Goal: Transaction & Acquisition: Purchase product/service

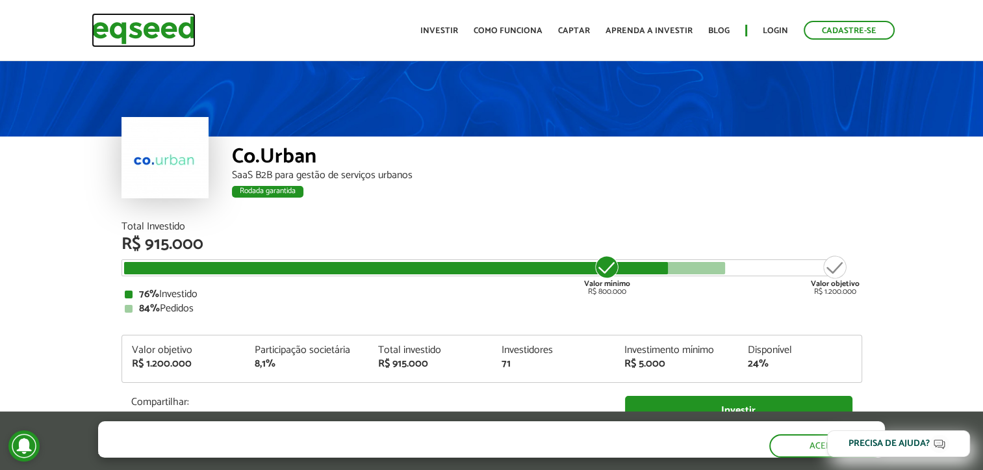
click at [162, 35] on img at bounding box center [144, 30] width 104 height 34
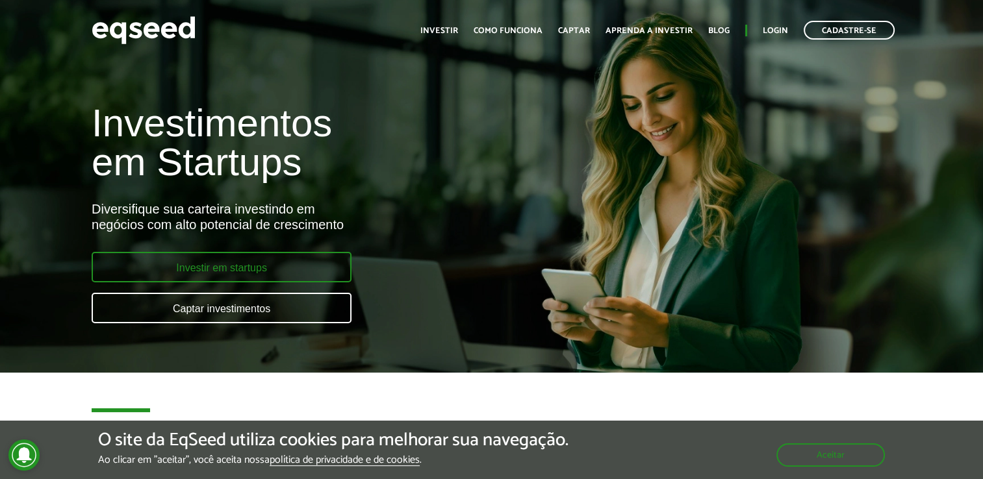
click at [268, 273] on link "Investir em startups" at bounding box center [222, 267] width 260 height 31
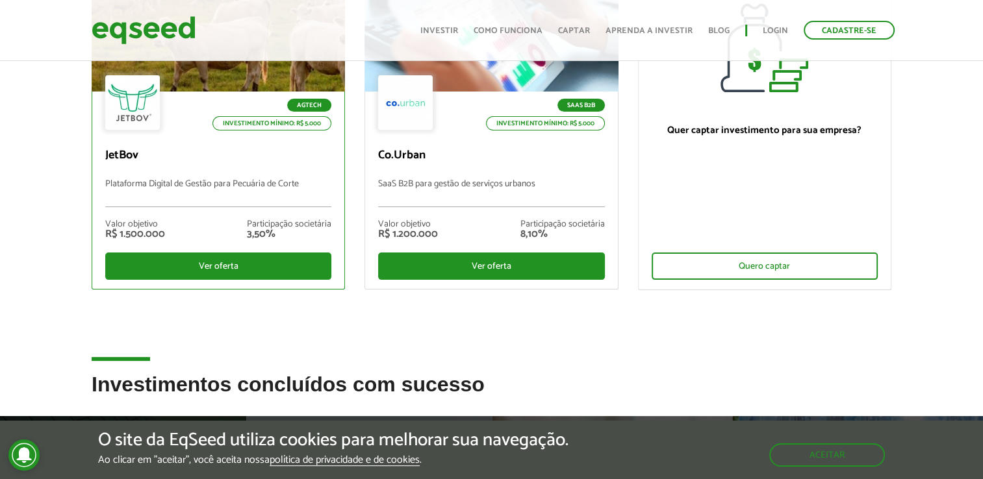
scroll to position [195, 0]
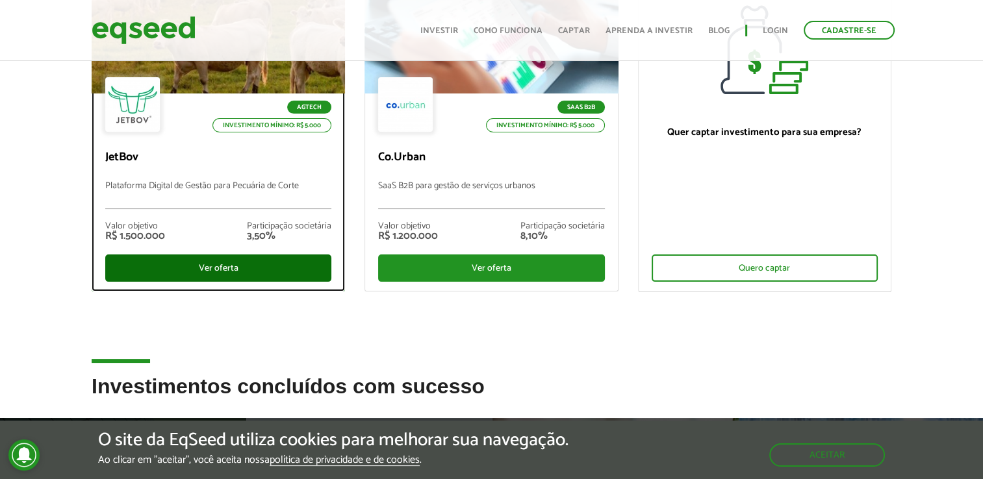
click at [211, 265] on div "Ver oferta" at bounding box center [218, 268] width 226 height 27
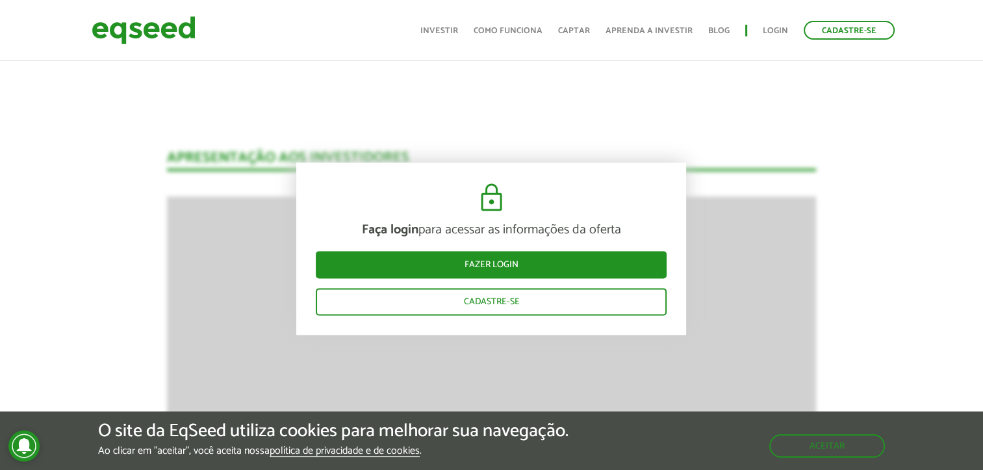
scroll to position [1680, 0]
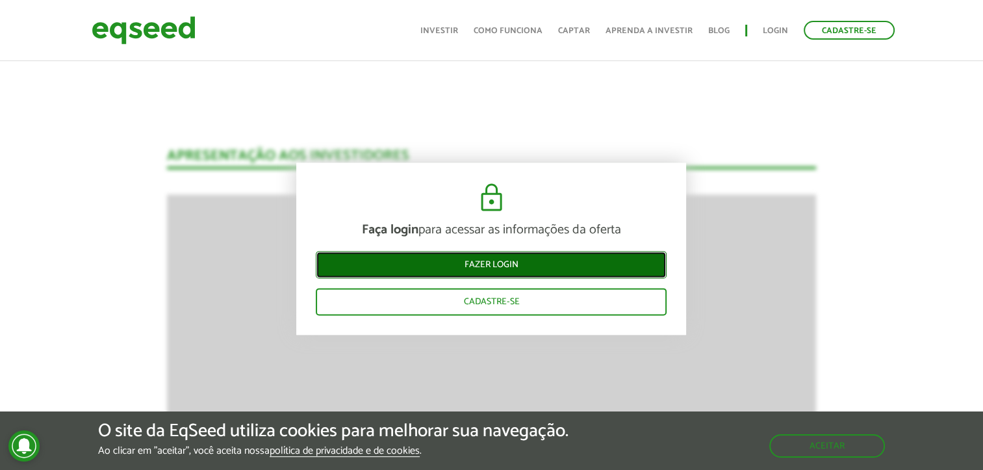
click at [476, 262] on link "Fazer login" at bounding box center [491, 264] width 351 height 27
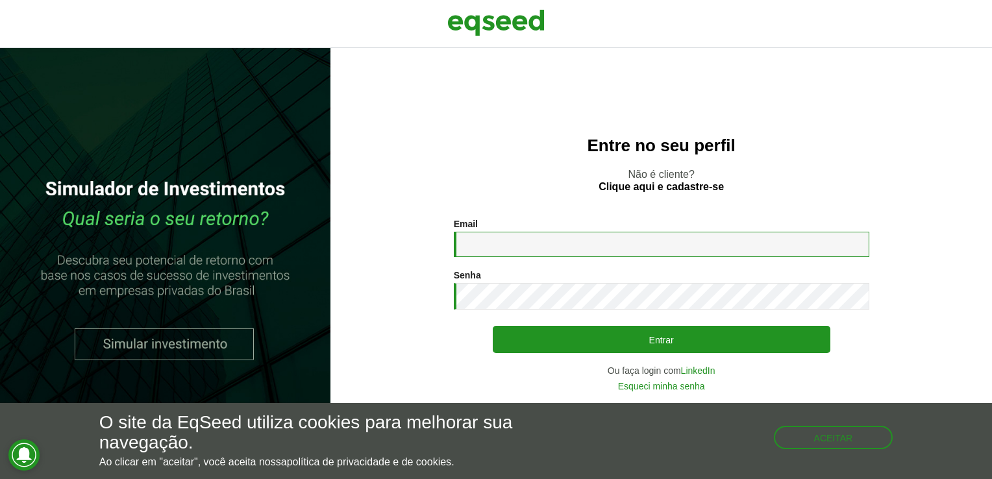
click at [497, 248] on input "Email *" at bounding box center [662, 244] width 416 height 25
type input "**********"
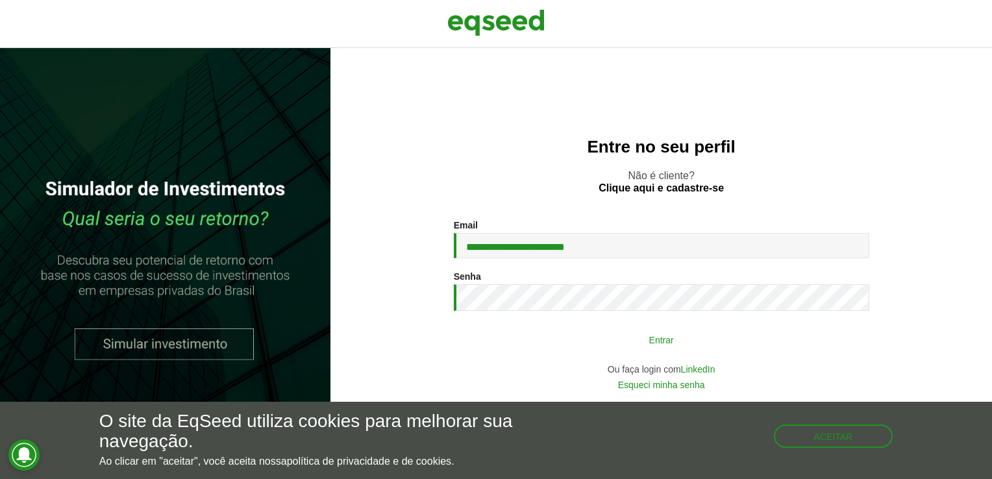
click at [649, 346] on button "Entrar" at bounding box center [662, 339] width 338 height 25
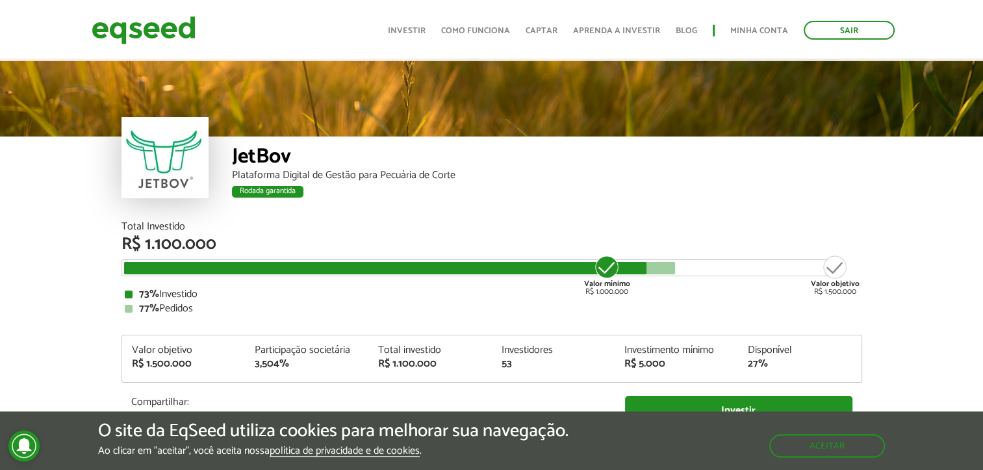
scroll to position [1354, 0]
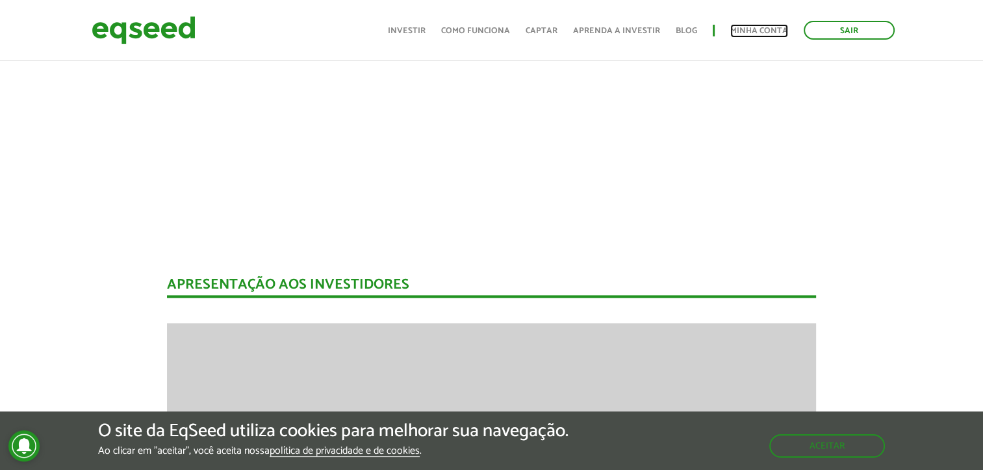
click at [754, 27] on link "Minha conta" at bounding box center [759, 31] width 58 height 8
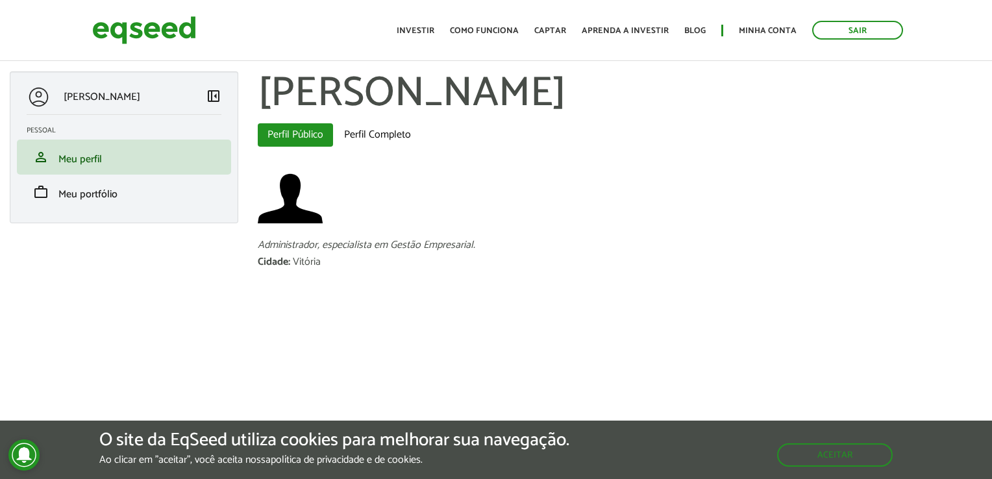
click at [400, 34] on ul "Início Investir Como funciona Captar Aprenda a investir Blog Minha conta Sair" at bounding box center [650, 30] width 520 height 19
click at [423, 29] on link "Investir" at bounding box center [416, 31] width 38 height 8
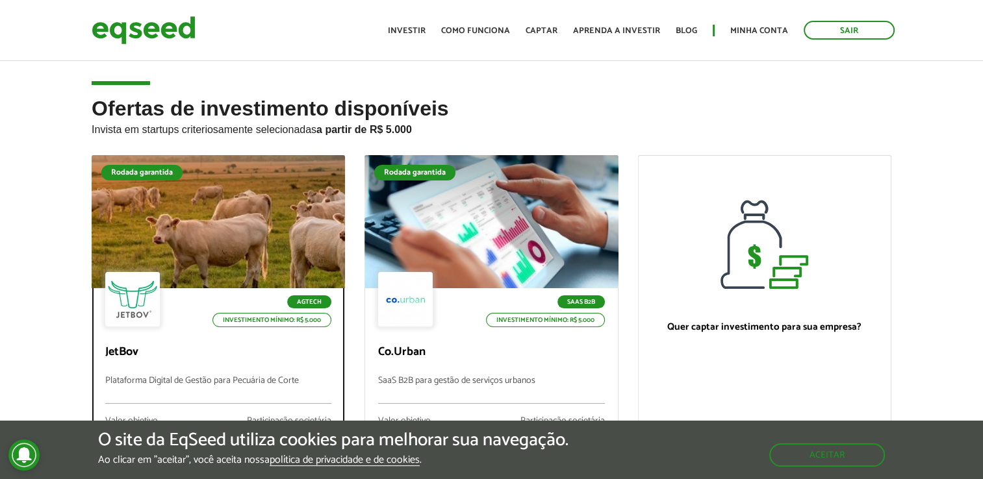
click at [132, 300] on div at bounding box center [132, 299] width 55 height 55
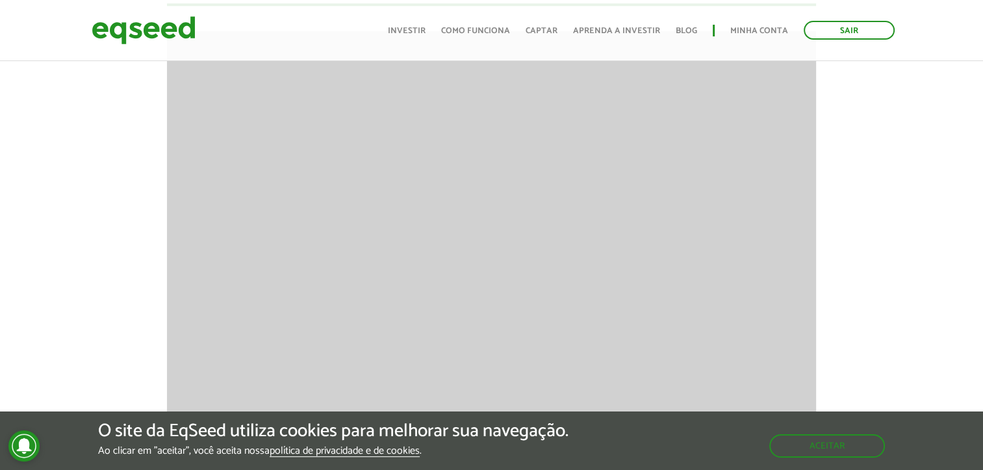
scroll to position [1483, 0]
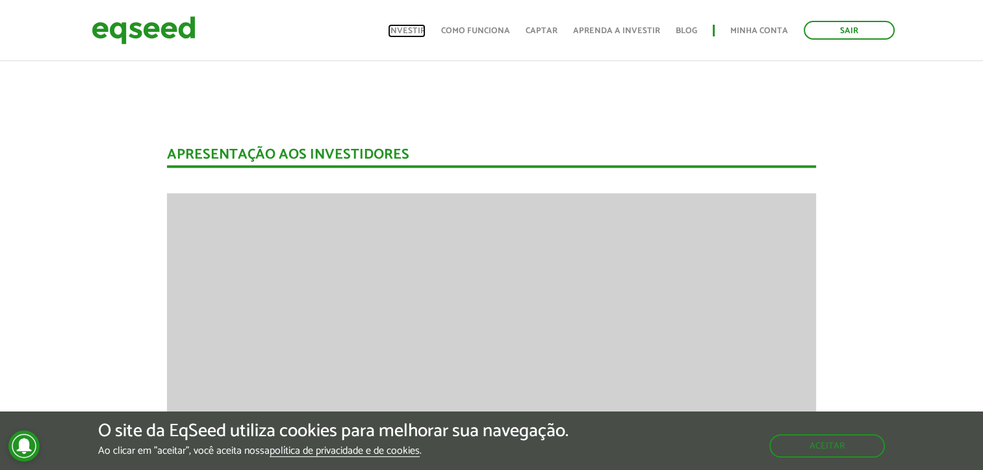
click at [409, 31] on link "Investir" at bounding box center [407, 31] width 38 height 8
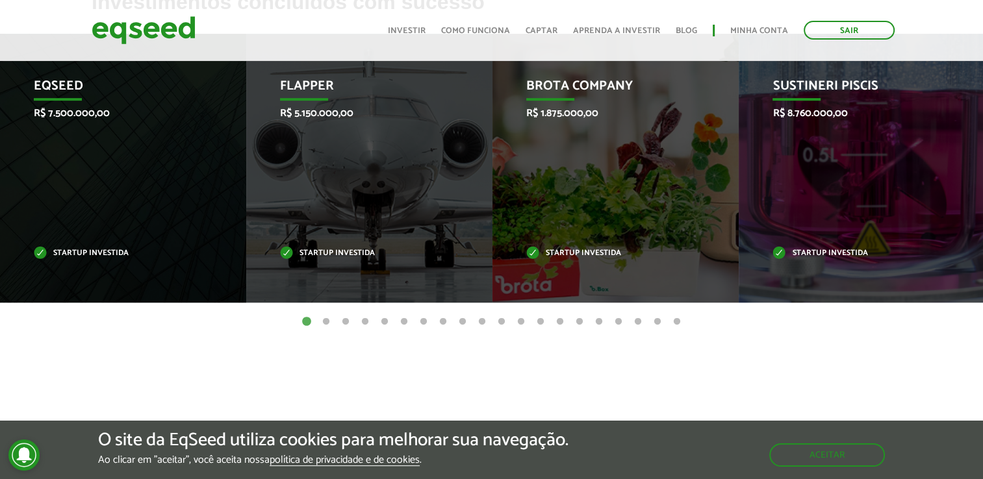
scroll to position [585, 0]
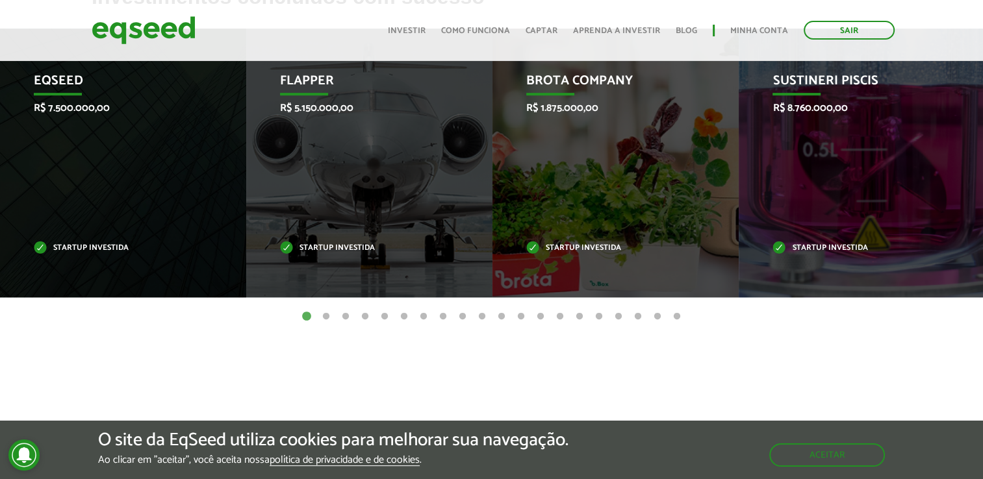
click at [327, 316] on button "2" at bounding box center [326, 316] width 13 height 13
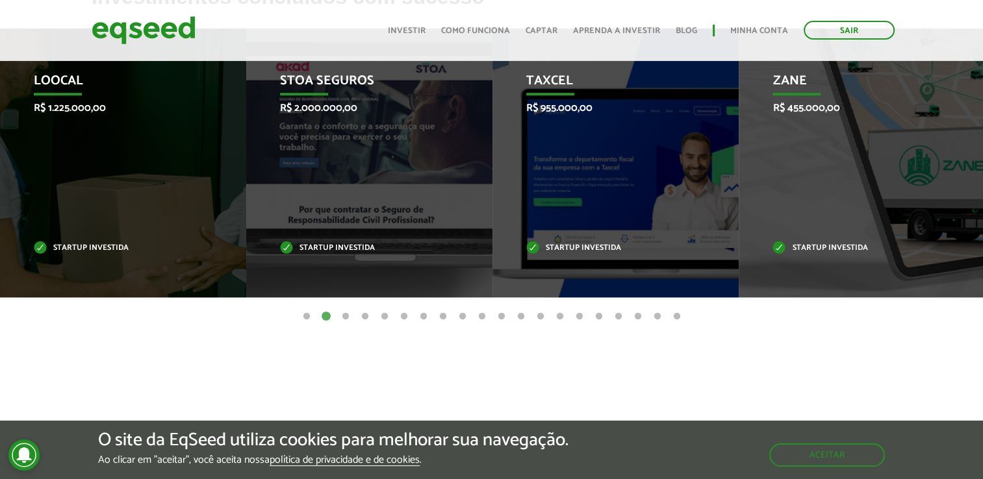
click at [347, 318] on button "3" at bounding box center [345, 316] width 13 height 13
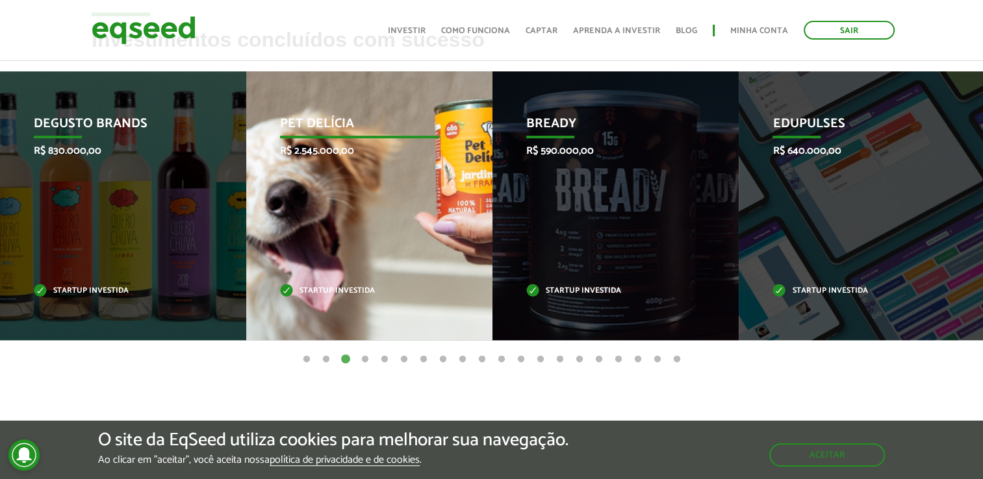
scroll to position [520, 0]
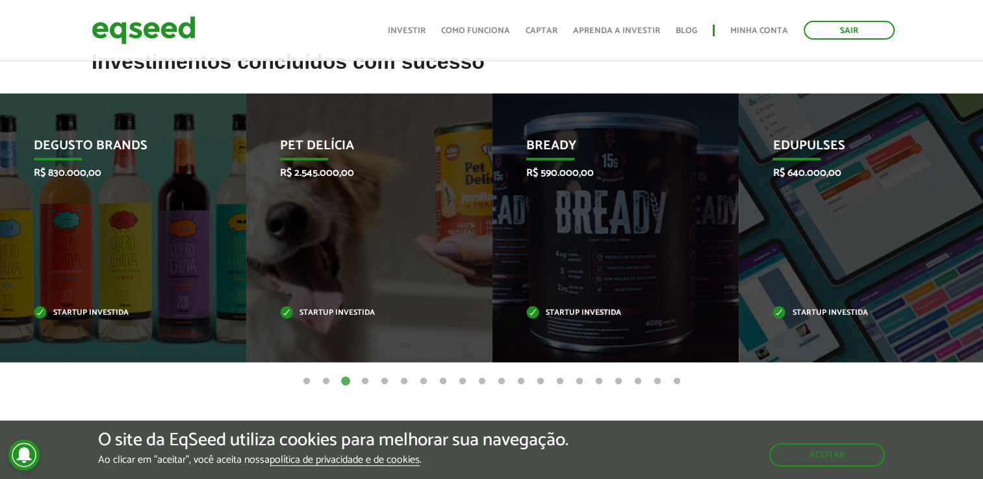
click at [307, 381] on button "1" at bounding box center [306, 381] width 13 height 13
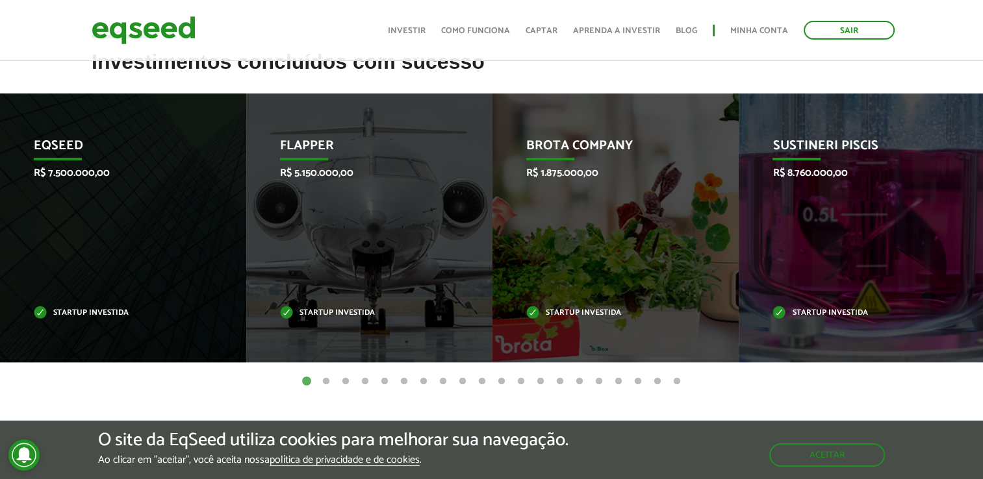
click at [320, 377] on button "2" at bounding box center [326, 381] width 13 height 13
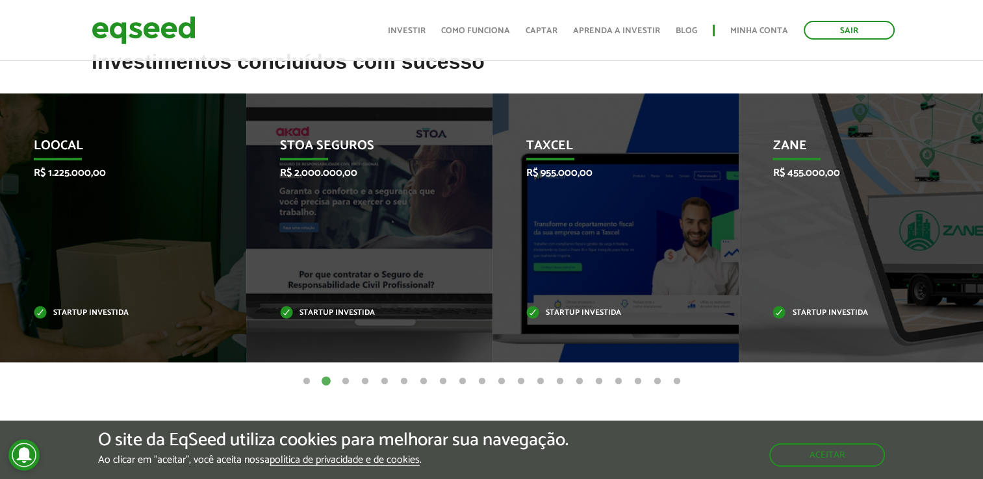
click at [346, 383] on button "3" at bounding box center [345, 381] width 13 height 13
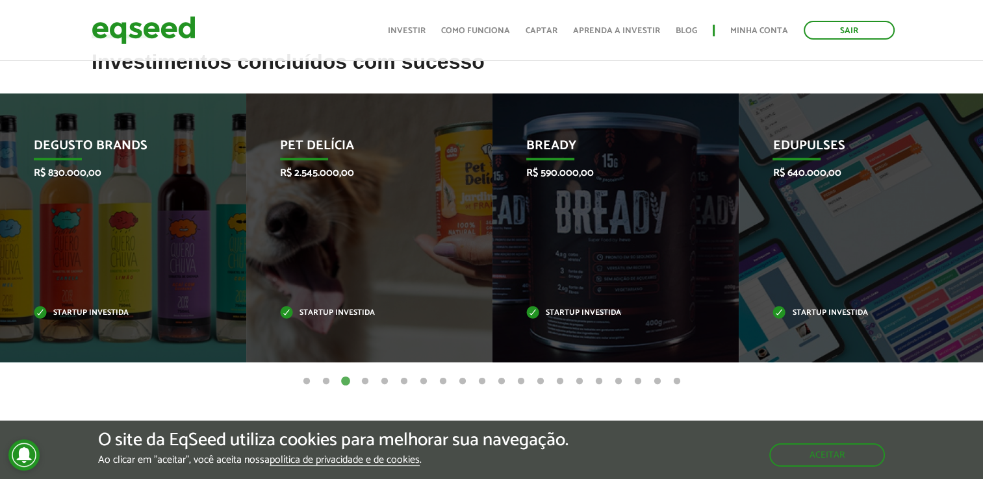
click at [361, 385] on button "4" at bounding box center [365, 381] width 13 height 13
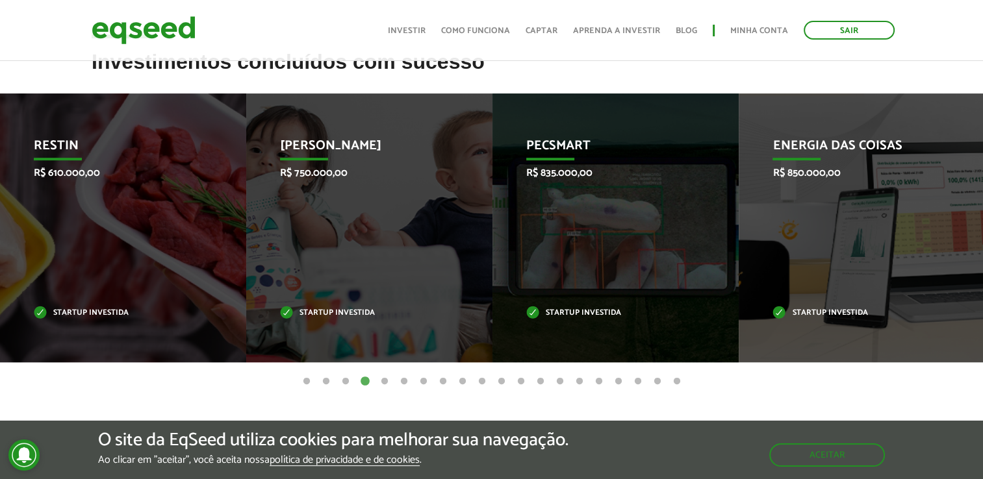
click at [387, 385] on button "5" at bounding box center [384, 381] width 13 height 13
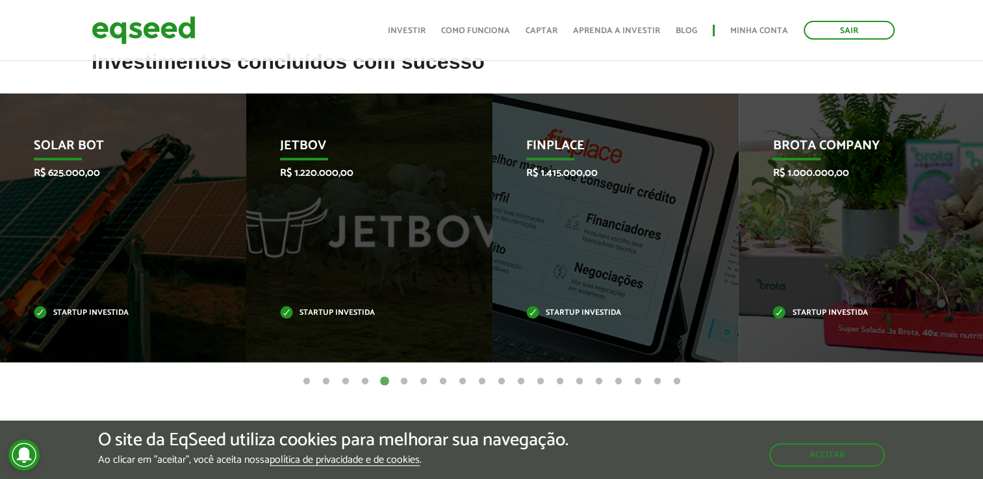
click at [327, 381] on button "2" at bounding box center [326, 381] width 13 height 13
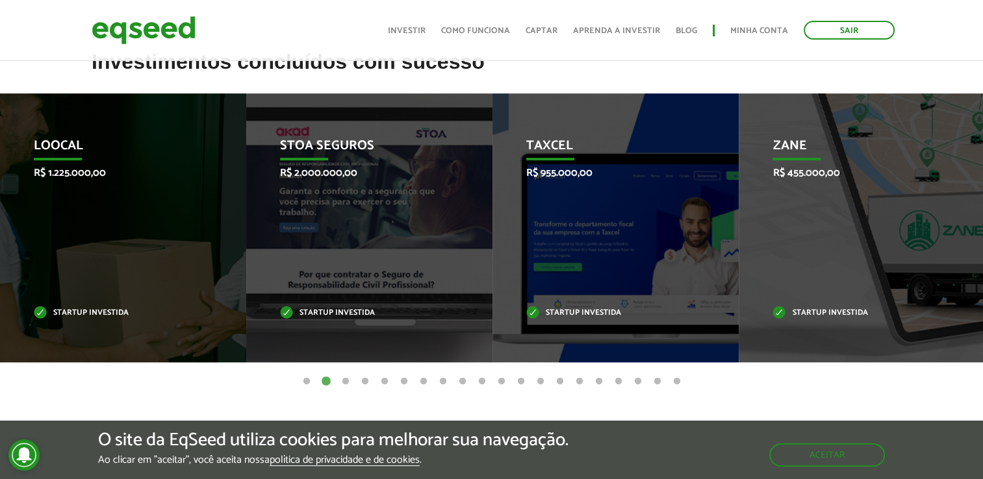
click at [305, 379] on button "1" at bounding box center [306, 381] width 13 height 13
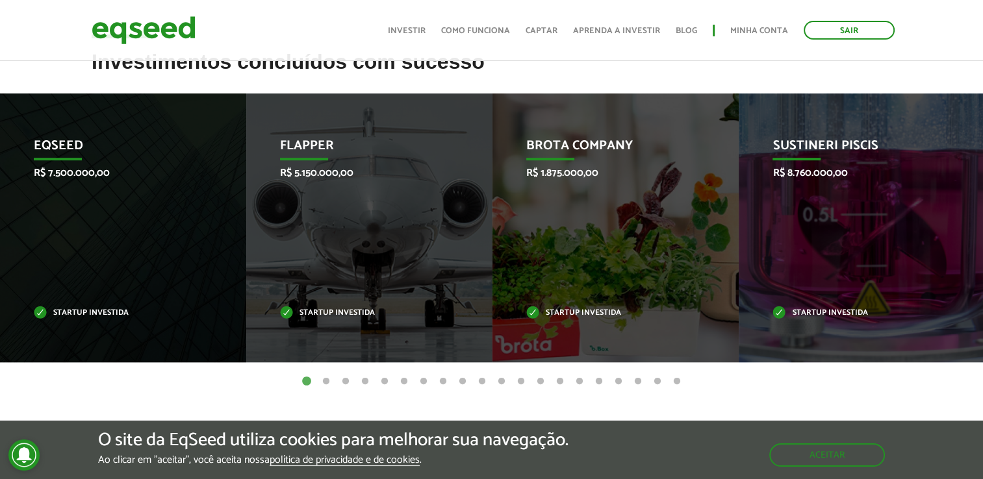
click at [365, 383] on button "4" at bounding box center [365, 381] width 13 height 13
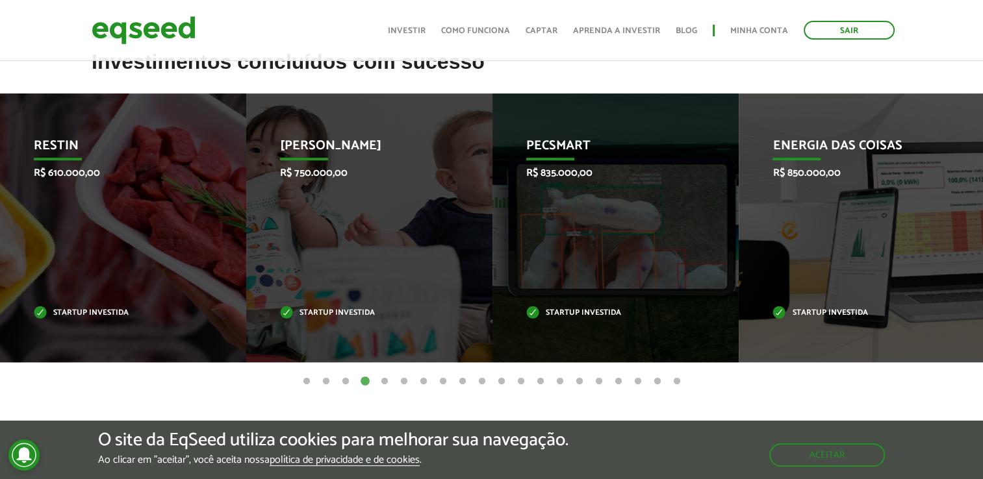
click at [385, 383] on button "5" at bounding box center [384, 381] width 13 height 13
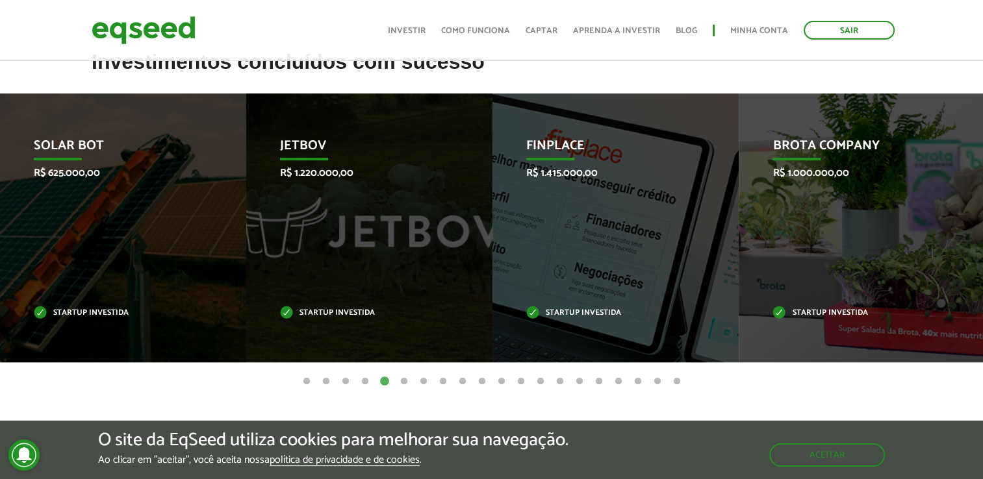
click at [405, 381] on button "6" at bounding box center [403, 381] width 13 height 13
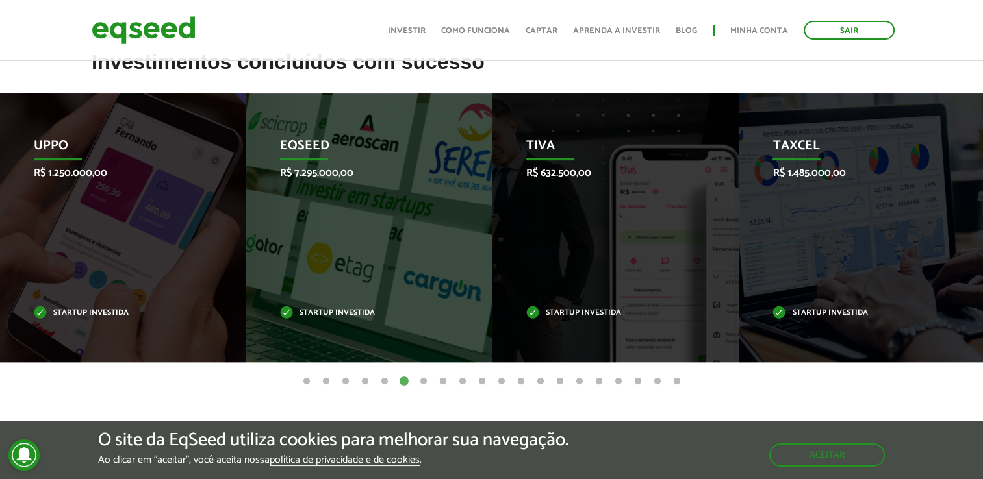
click at [427, 382] on button "7" at bounding box center [423, 381] width 13 height 13
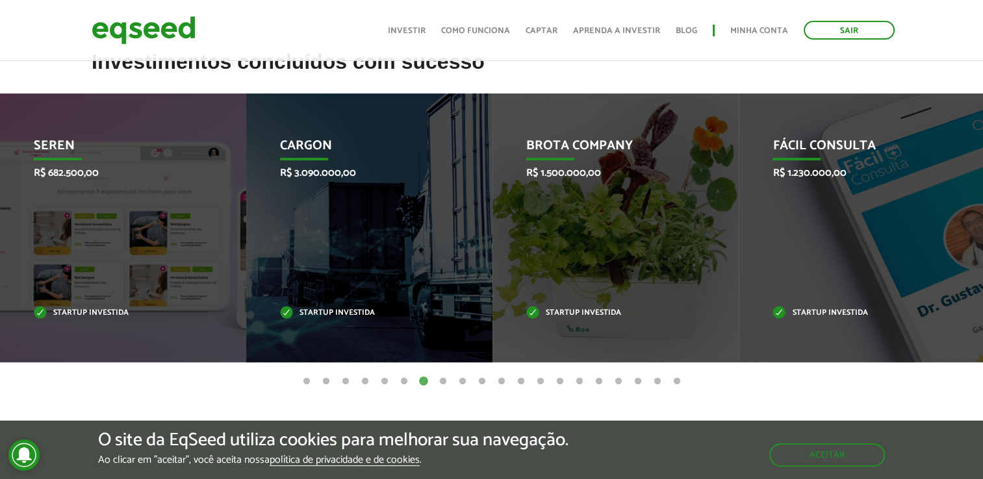
click at [442, 383] on button "8" at bounding box center [442, 381] width 13 height 13
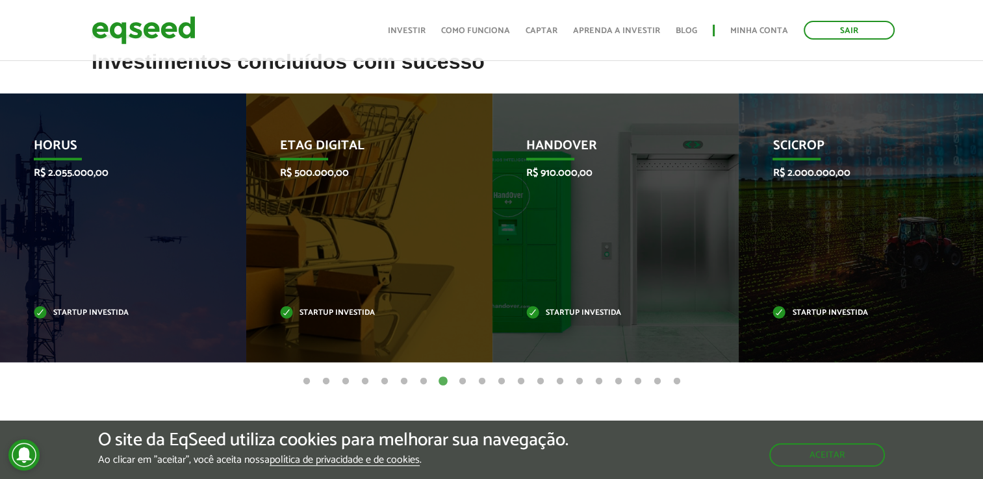
click at [464, 383] on button "9" at bounding box center [462, 381] width 13 height 13
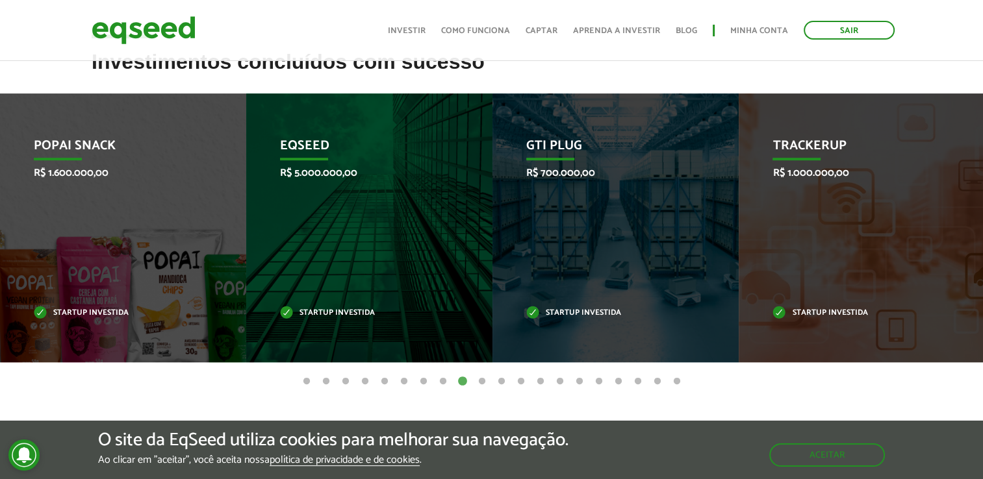
click at [479, 383] on button "10" at bounding box center [481, 381] width 13 height 13
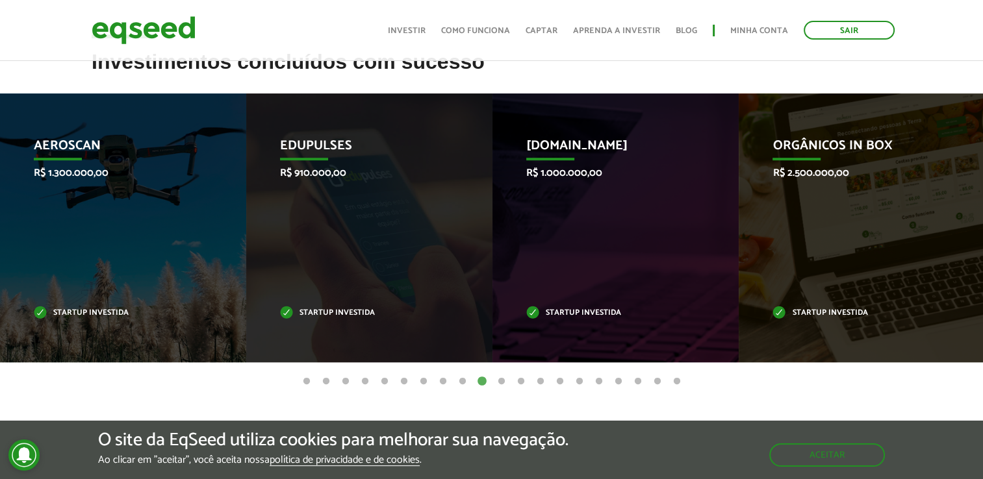
click at [501, 383] on button "11" at bounding box center [501, 381] width 13 height 13
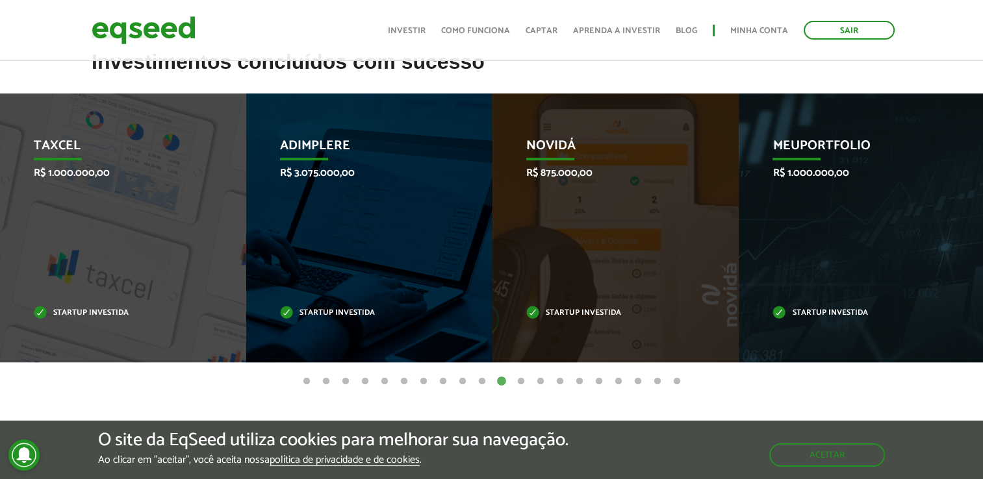
click at [514, 378] on button "12" at bounding box center [520, 381] width 13 height 13
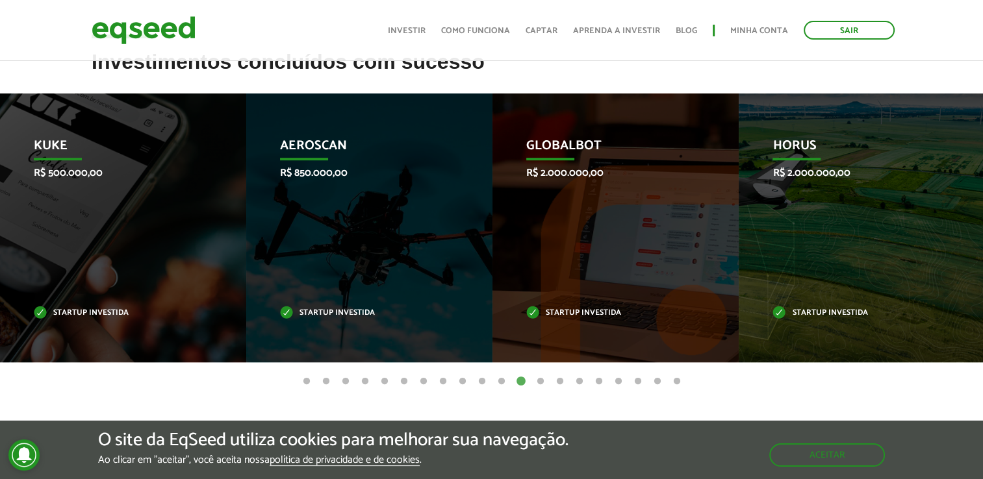
click at [540, 381] on button "13" at bounding box center [540, 381] width 13 height 13
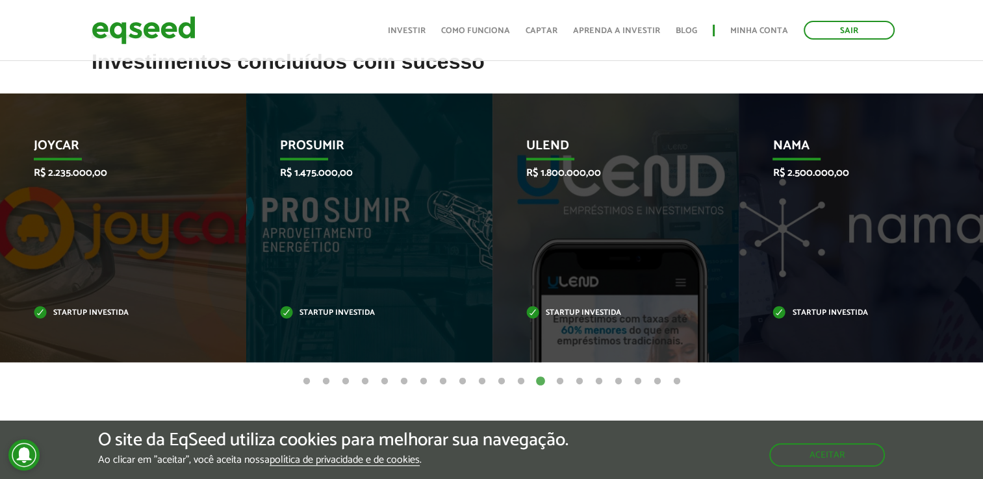
click at [559, 383] on button "14" at bounding box center [559, 381] width 13 height 13
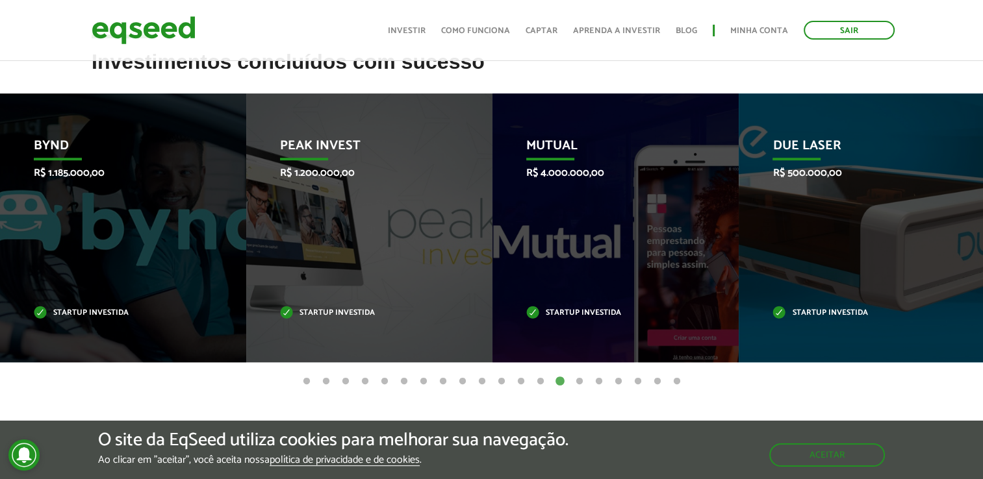
click at [579, 383] on button "15" at bounding box center [579, 381] width 13 height 13
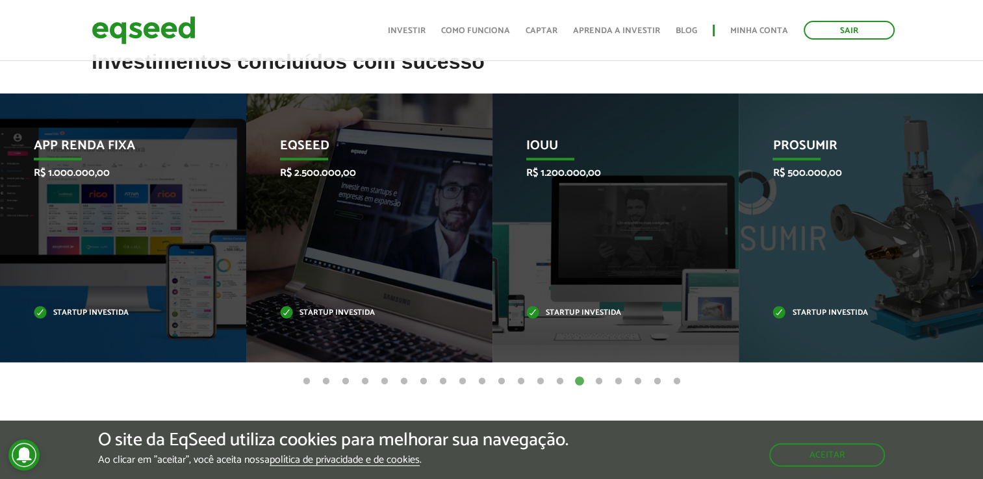
click at [598, 383] on button "16" at bounding box center [598, 381] width 13 height 13
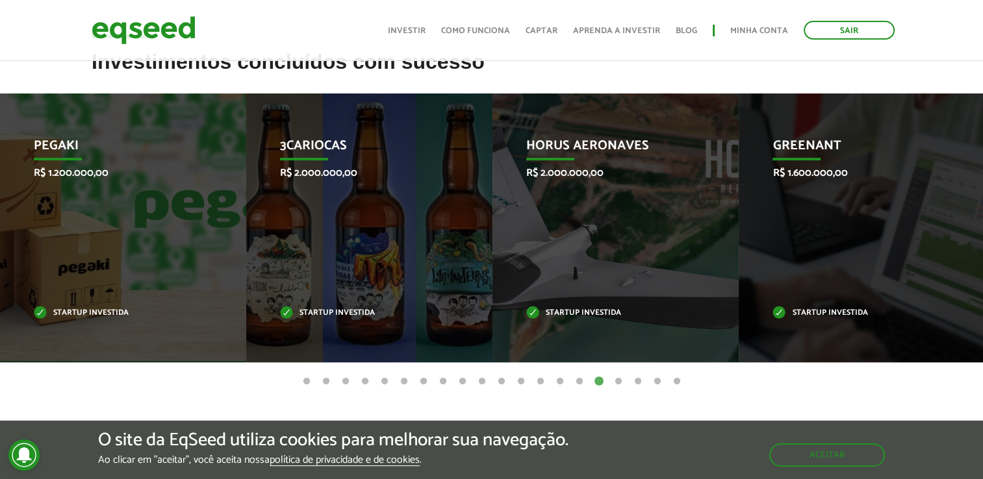
click at [623, 383] on button "17" at bounding box center [618, 381] width 13 height 13
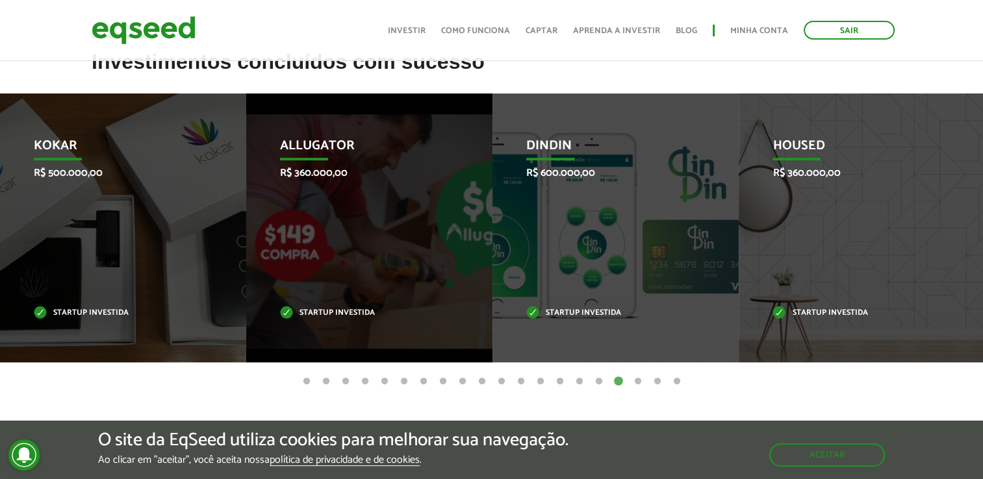
click at [637, 383] on button "18" at bounding box center [637, 381] width 13 height 13
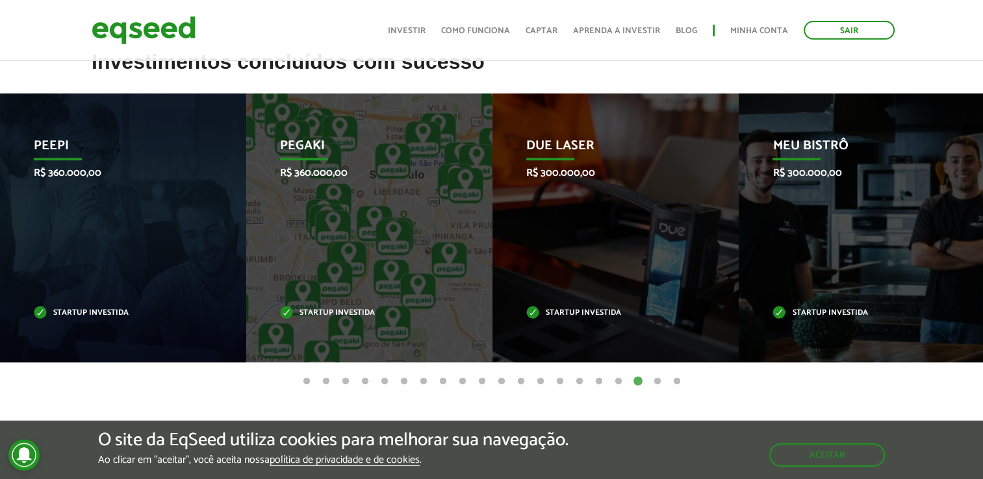
click at [659, 384] on button "19" at bounding box center [657, 381] width 13 height 13
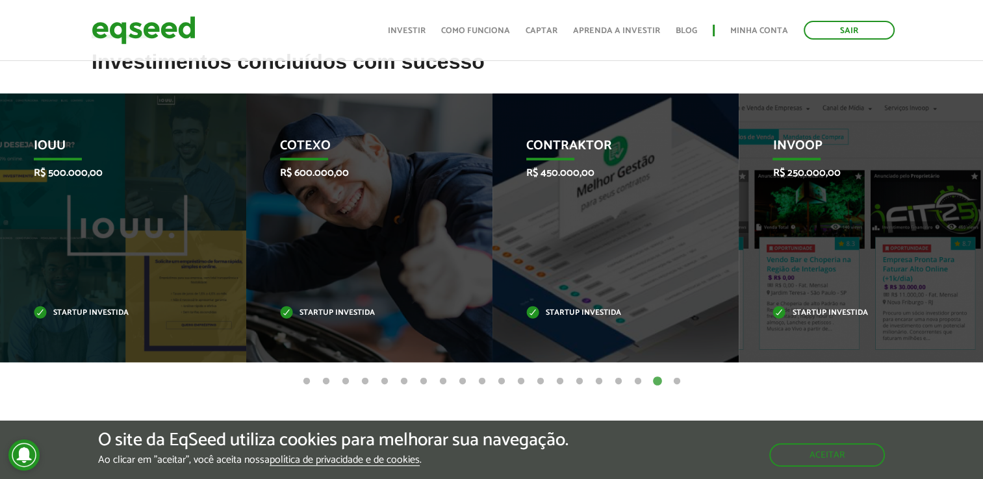
click at [675, 383] on button "20" at bounding box center [676, 381] width 13 height 13
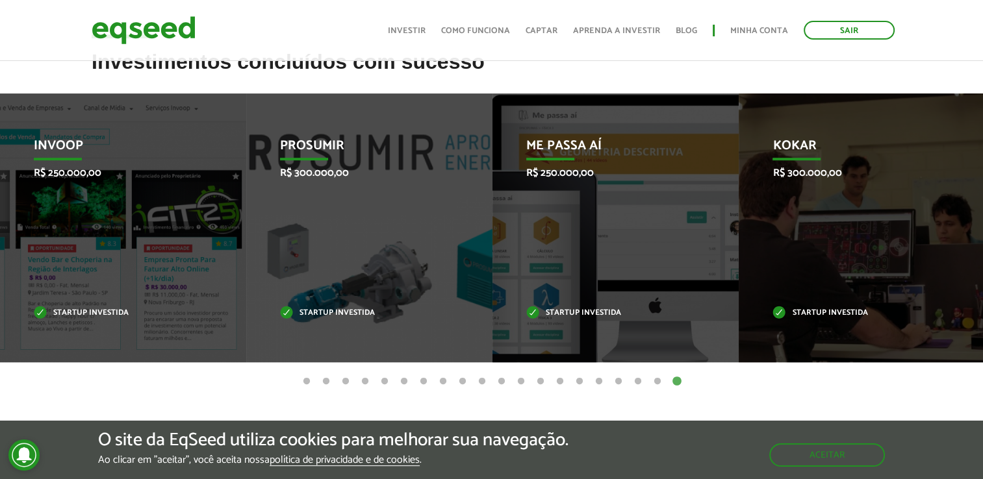
click at [654, 383] on button "19" at bounding box center [657, 381] width 13 height 13
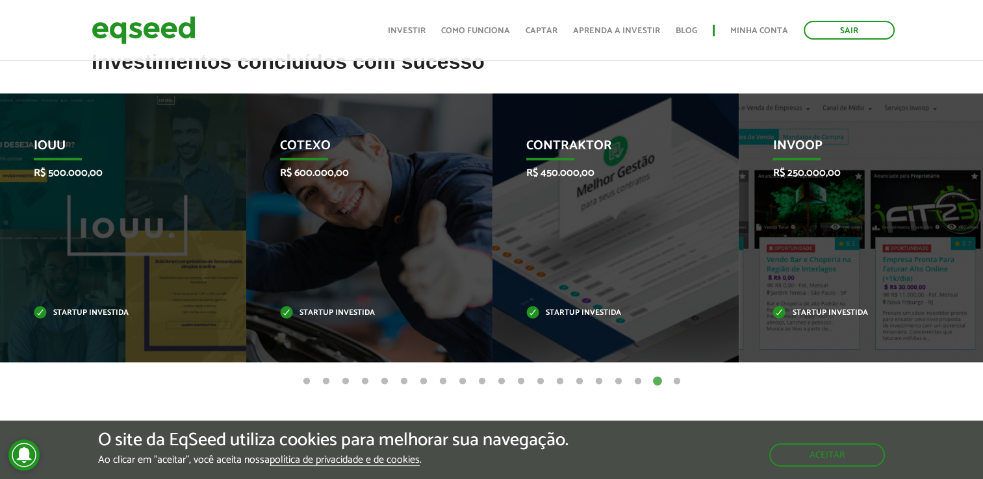
click at [674, 383] on button "20" at bounding box center [676, 381] width 13 height 13
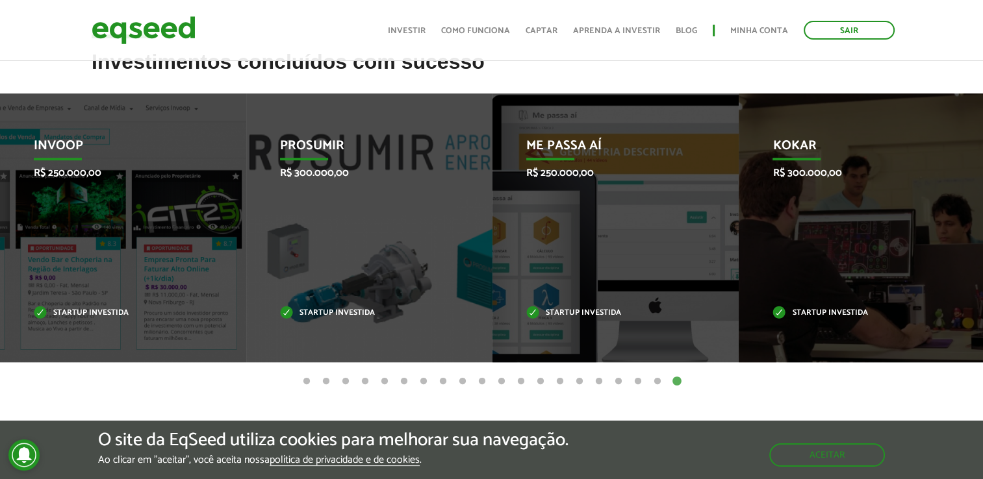
click at [655, 383] on button "19" at bounding box center [657, 381] width 13 height 13
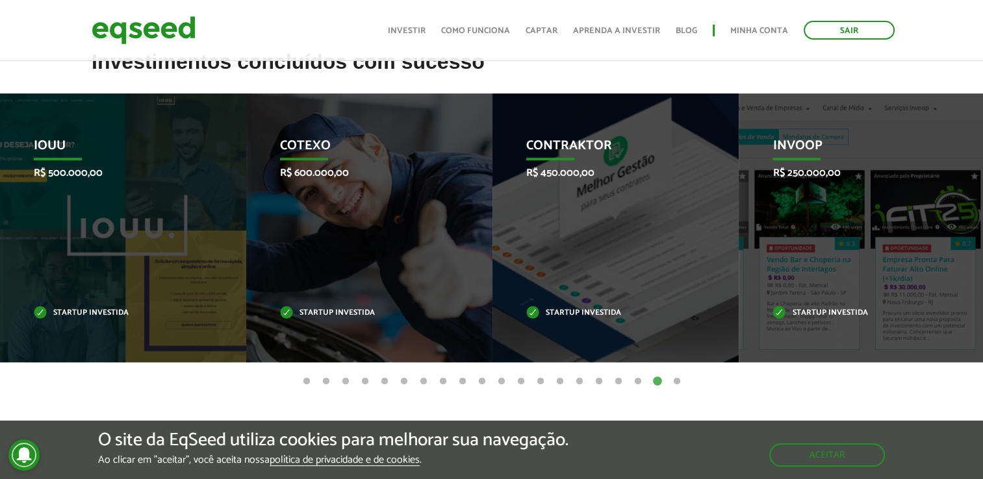
click at [643, 383] on button "18" at bounding box center [637, 381] width 13 height 13
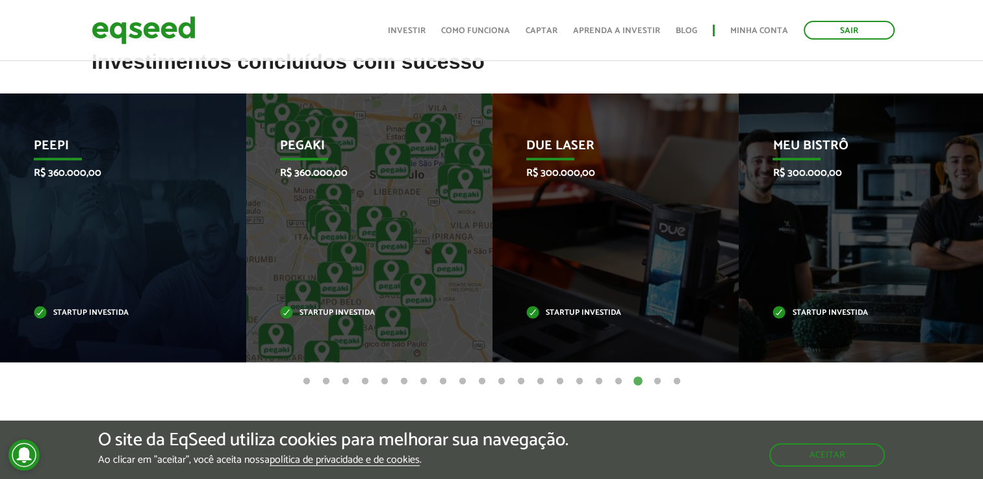
click at [613, 380] on button "17" at bounding box center [618, 381] width 13 height 13
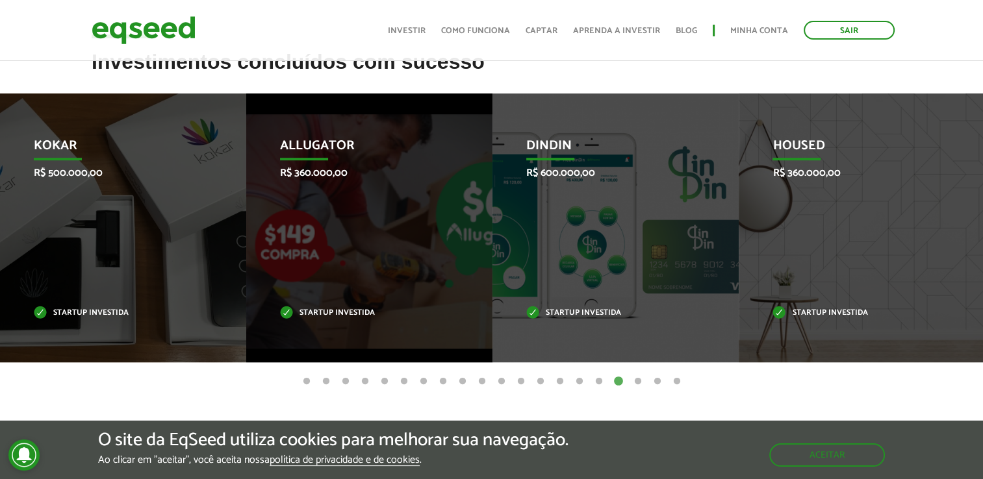
click at [674, 383] on button "20" at bounding box center [676, 381] width 13 height 13
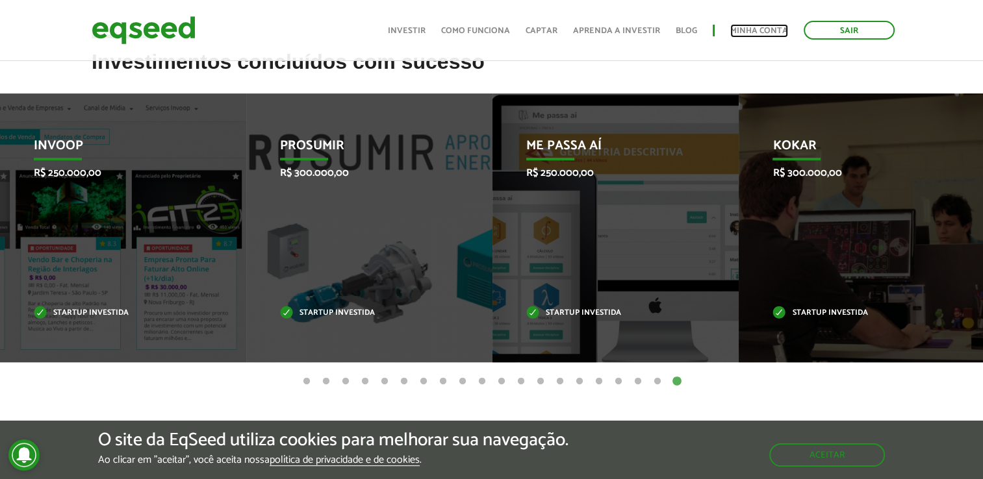
click at [756, 32] on link "Minha conta" at bounding box center [759, 31] width 58 height 8
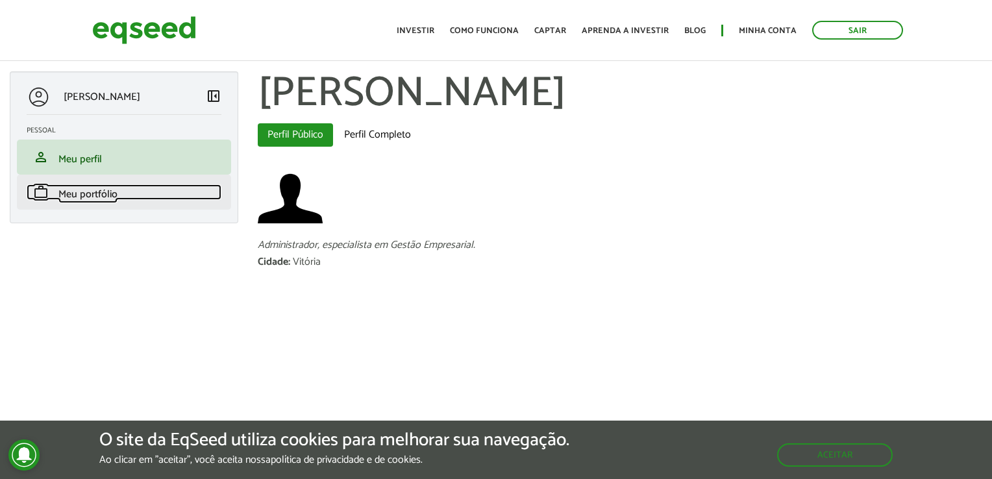
click at [107, 188] on span "Meu portfólio" at bounding box center [87, 195] width 59 height 18
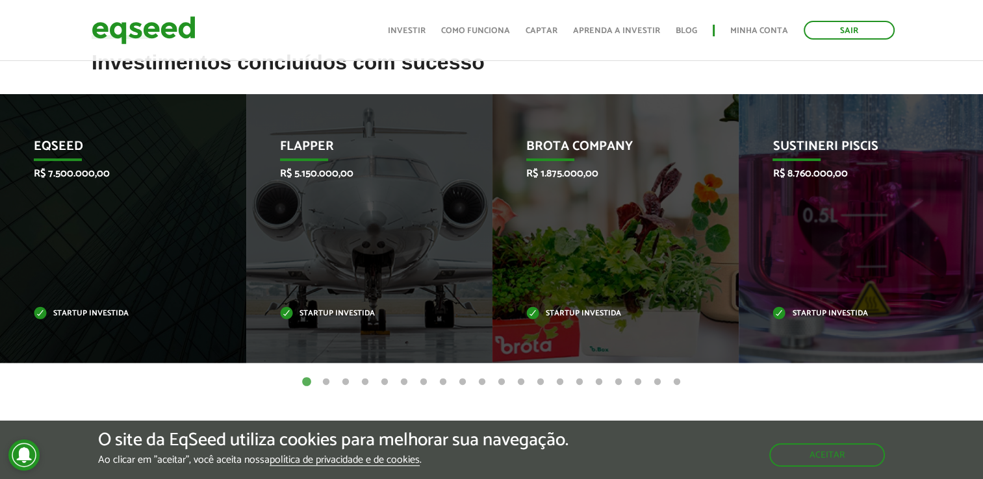
scroll to position [520, 0]
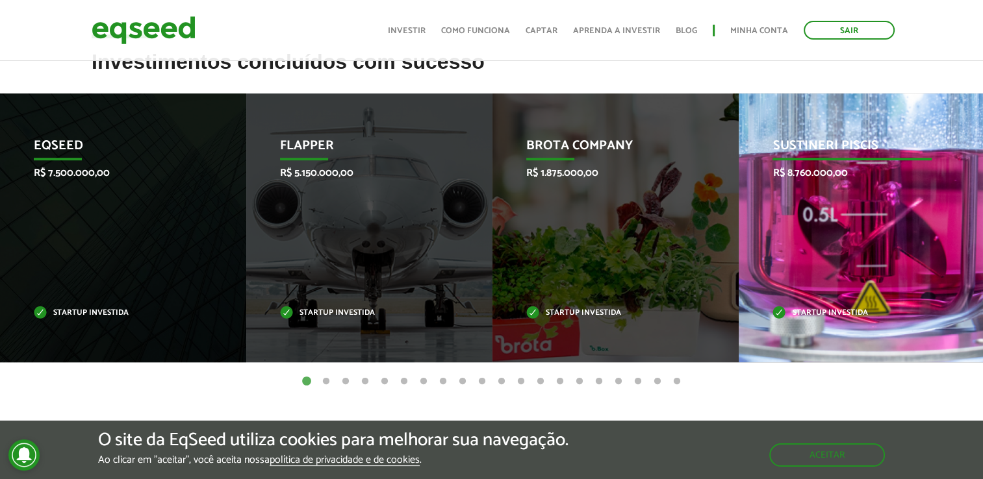
click at [821, 254] on div "Sustineri Piscis R$ 8.760.000,00 Startup investida" at bounding box center [851, 228] width 227 height 269
click at [860, 145] on p "Sustineri Piscis" at bounding box center [851, 149] width 158 height 22
click at [837, 175] on p "R$ 8.760.000,00" at bounding box center [851, 173] width 158 height 12
click at [814, 315] on p "Startup investida" at bounding box center [851, 313] width 158 height 7
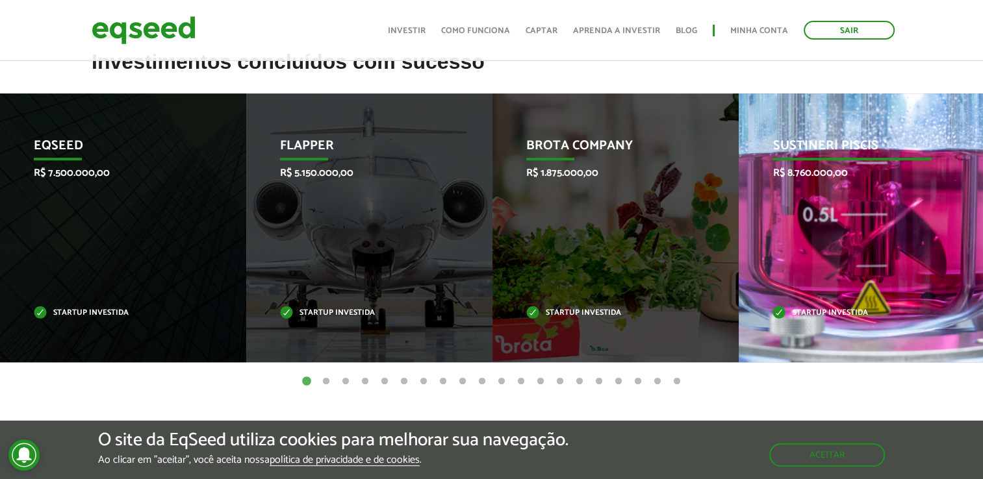
click at [837, 178] on p "R$ 8.760.000,00" at bounding box center [851, 173] width 158 height 12
click at [833, 170] on p "R$ 8.760.000,00" at bounding box center [851, 173] width 158 height 12
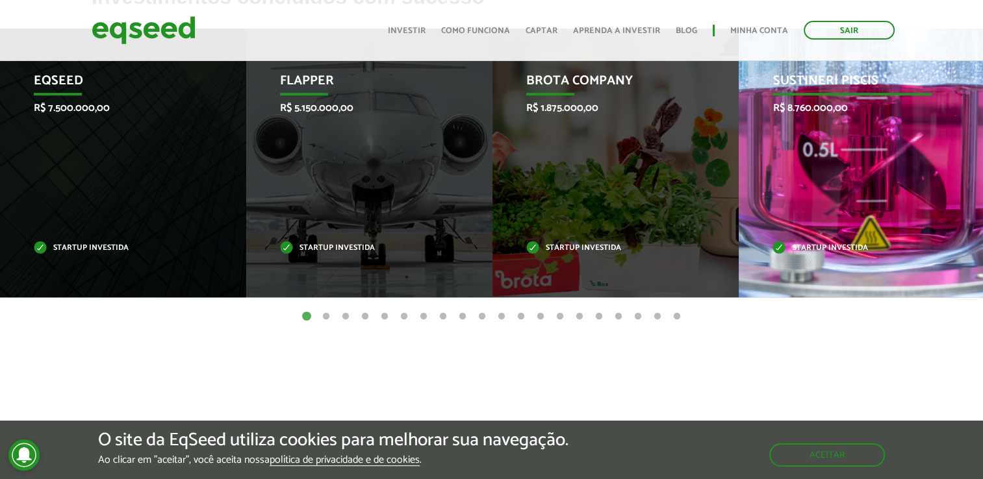
scroll to position [455, 0]
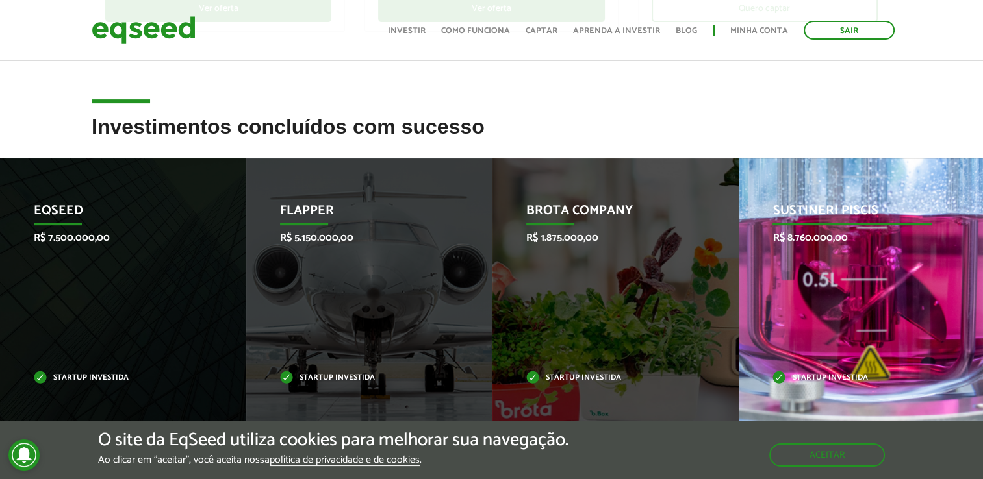
click at [818, 234] on p "R$ 8.760.000,00" at bounding box center [851, 238] width 158 height 12
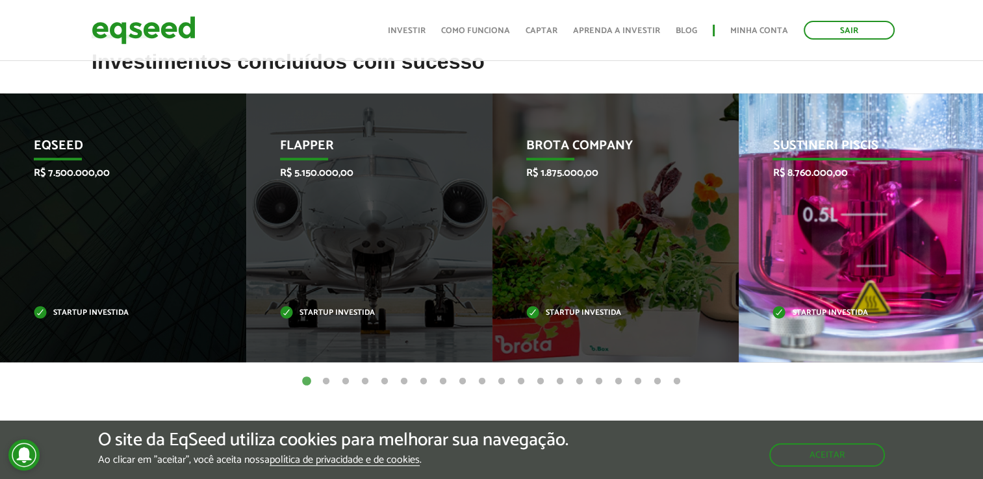
scroll to position [390, 0]
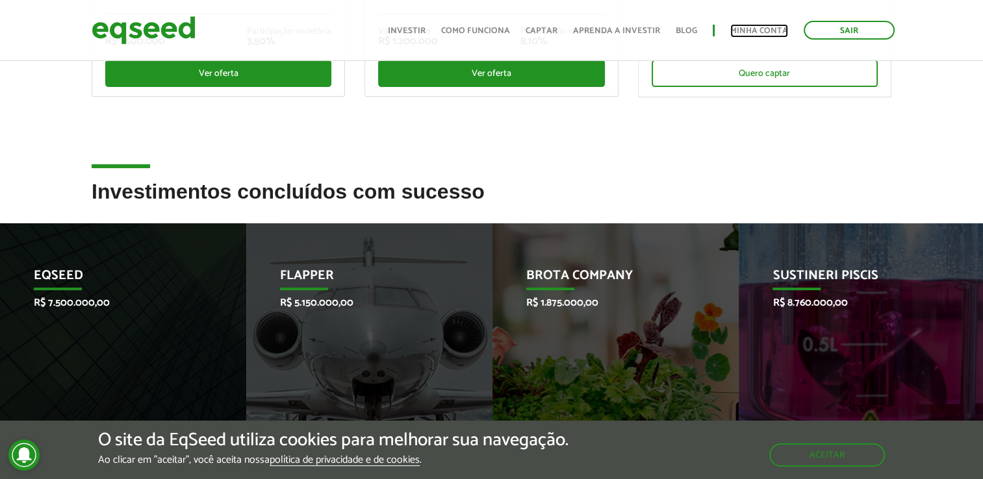
click at [752, 27] on link "Minha conta" at bounding box center [759, 31] width 58 height 8
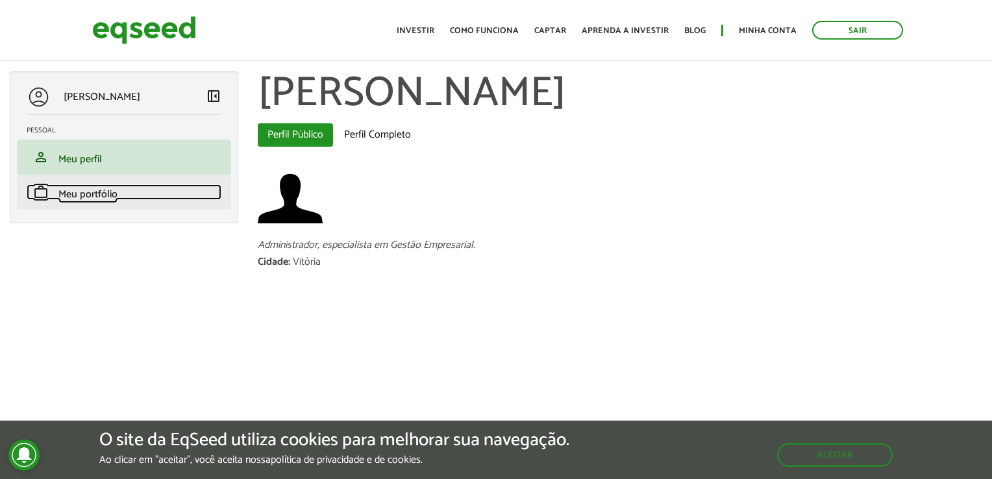
click at [65, 195] on span "Meu portfólio" at bounding box center [87, 195] width 59 height 18
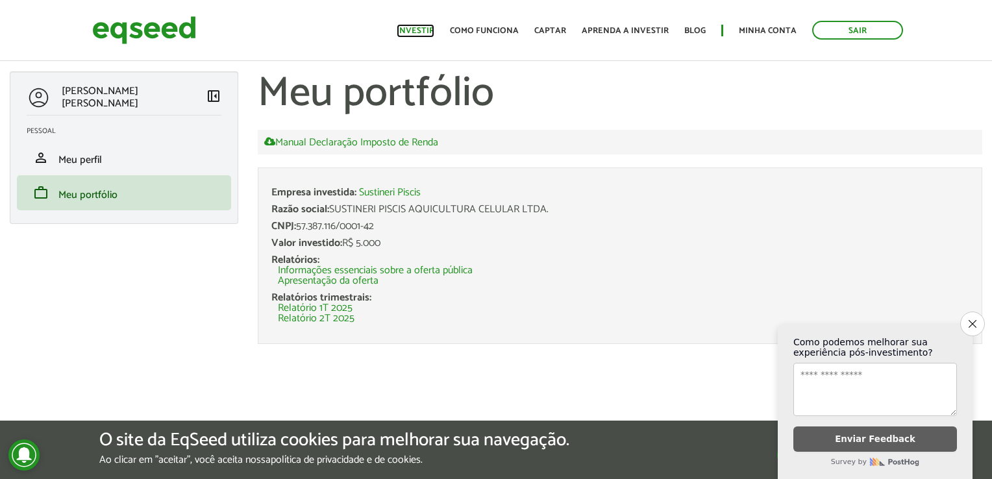
click at [423, 35] on link "Investir" at bounding box center [416, 31] width 38 height 8
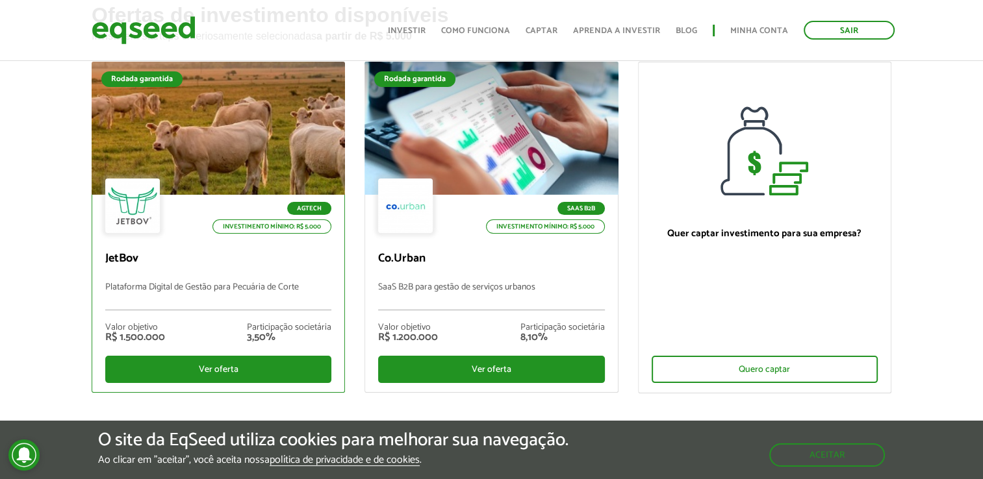
scroll to position [65, 0]
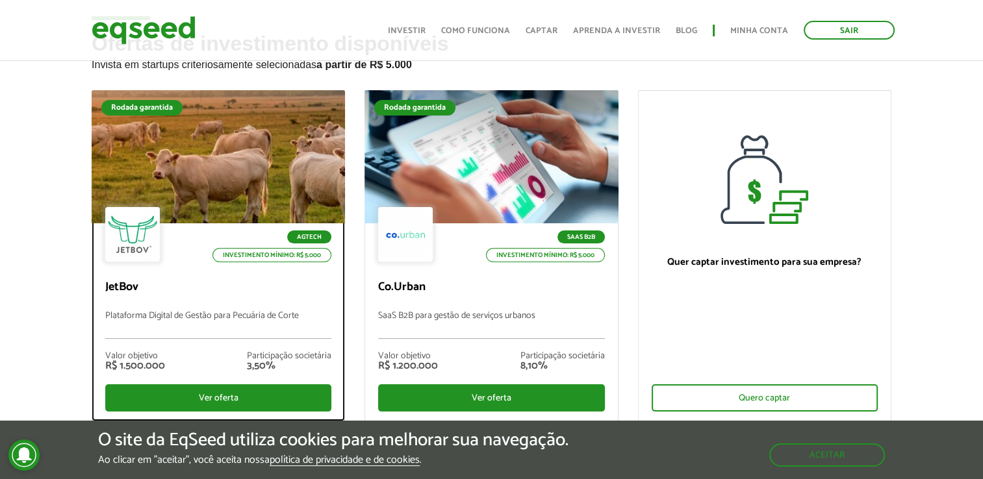
click at [230, 183] on div at bounding box center [218, 157] width 304 height 160
